Goal: Task Accomplishment & Management: Use online tool/utility

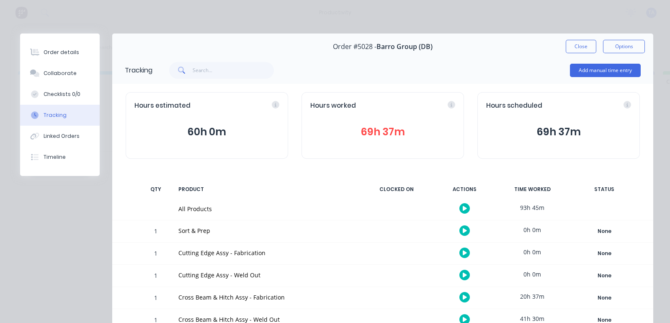
scroll to position [104, 0]
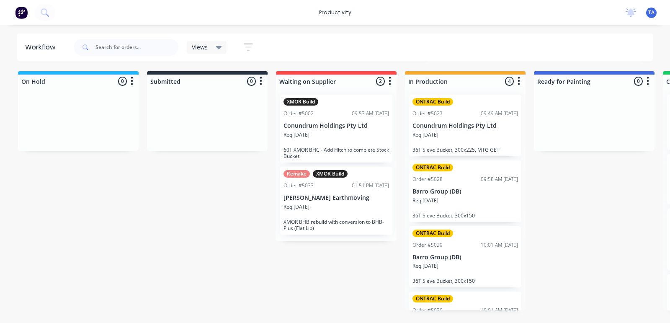
click at [459, 191] on p "Barro Group (DB)" at bounding box center [466, 191] width 106 height 7
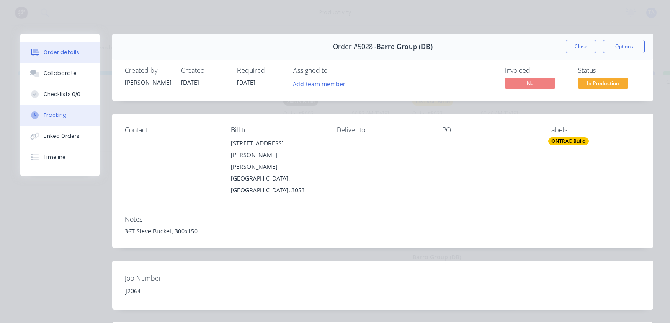
click at [50, 114] on div "Tracking" at bounding box center [55, 115] width 23 height 8
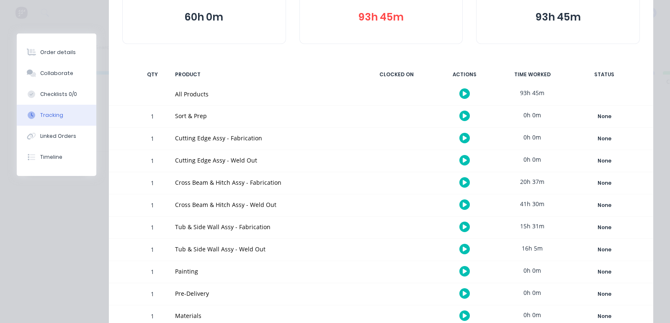
scroll to position [157, 0]
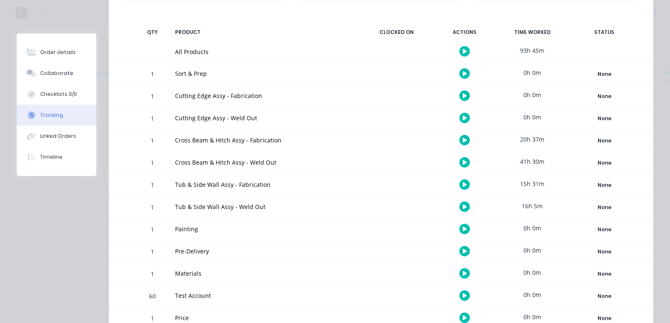
click at [463, 209] on icon "button" at bounding box center [465, 206] width 4 height 5
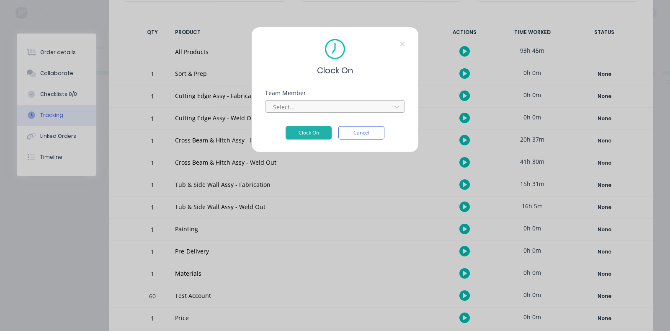
click at [349, 107] on div at bounding box center [329, 107] width 115 height 10
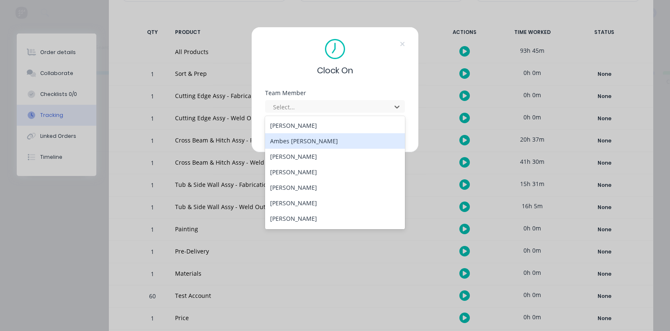
click at [308, 140] on div "Ambes [PERSON_NAME]" at bounding box center [335, 141] width 140 height 16
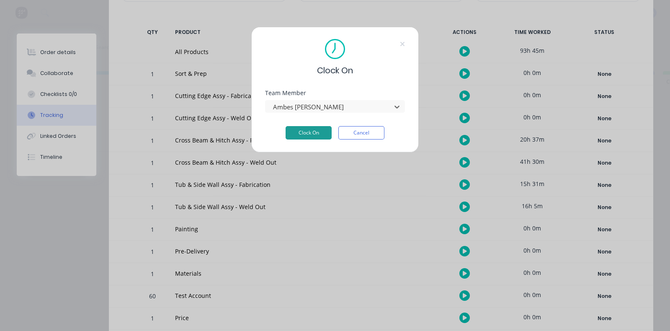
click at [307, 133] on button "Clock On" at bounding box center [309, 132] width 46 height 13
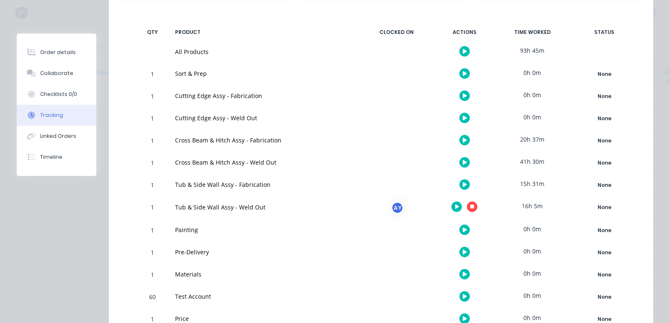
click at [455, 206] on icon "button" at bounding box center [457, 206] width 4 height 5
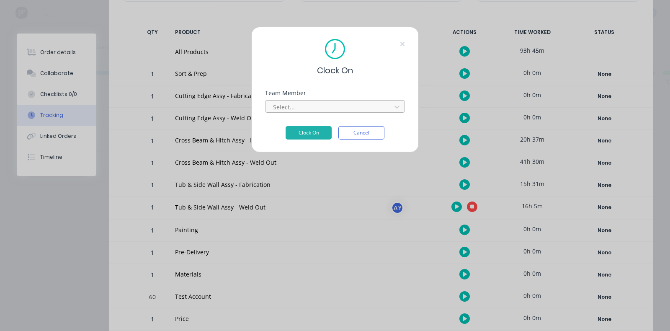
click at [291, 109] on div at bounding box center [329, 107] width 115 height 10
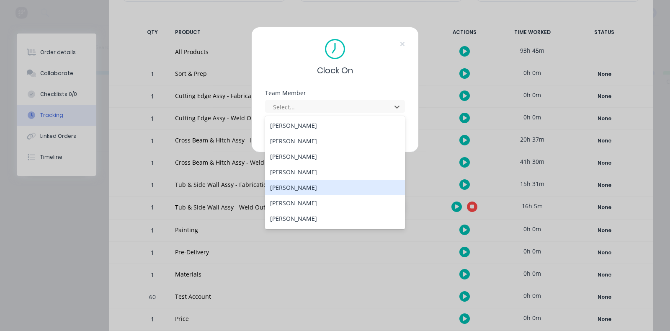
click at [297, 182] on div "[PERSON_NAME]" at bounding box center [335, 188] width 140 height 16
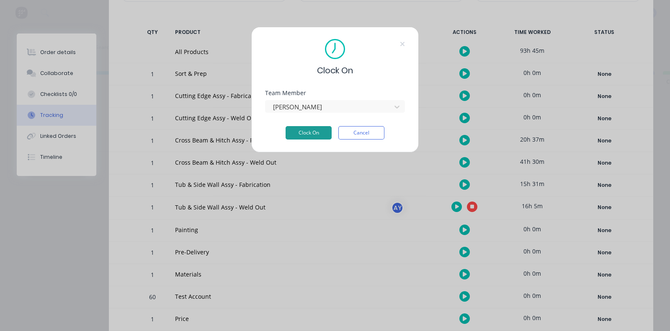
click at [295, 128] on button "Clock On" at bounding box center [309, 132] width 46 height 13
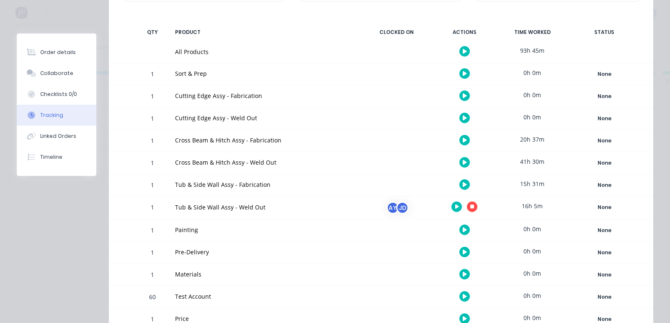
click at [460, 183] on button "button" at bounding box center [465, 184] width 10 height 10
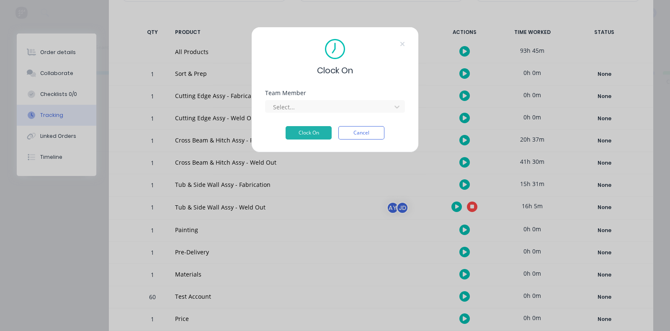
click at [279, 96] on div "Team Member" at bounding box center [335, 93] width 140 height 6
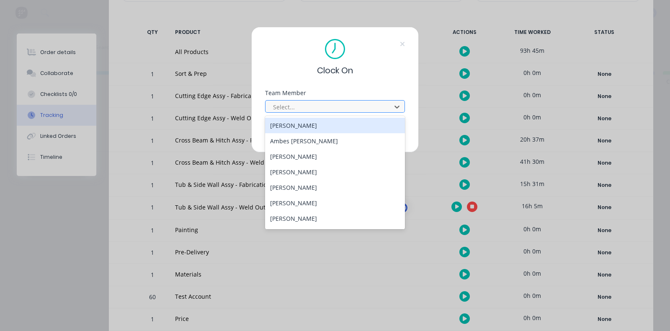
click at [279, 106] on div at bounding box center [329, 107] width 115 height 10
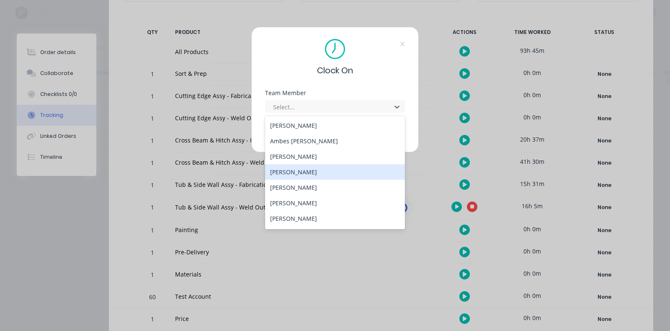
click at [290, 173] on div "[PERSON_NAME]" at bounding box center [335, 172] width 140 height 16
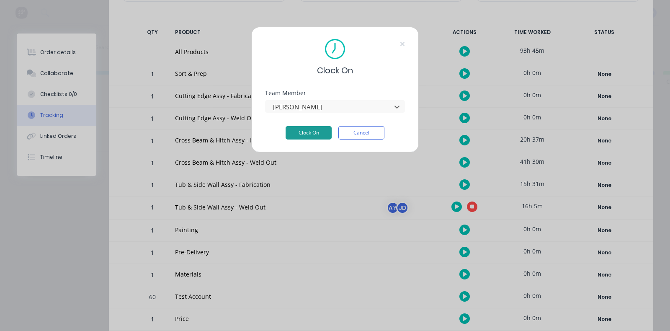
click at [293, 127] on button "Clock On" at bounding box center [309, 132] width 46 height 13
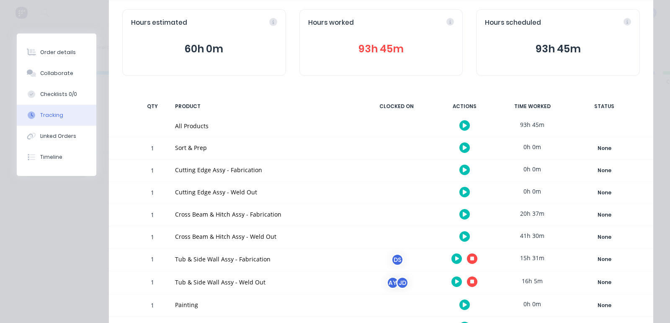
scroll to position [104, 0]
